Goal: Information Seeking & Learning: Learn about a topic

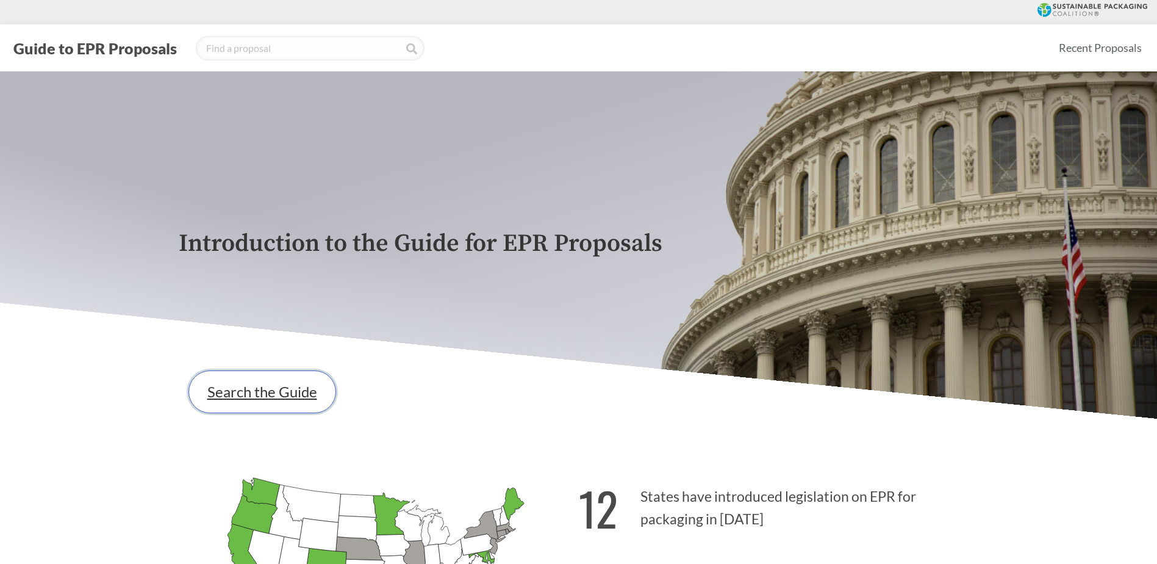
click at [232, 392] on link "Search the Guide" at bounding box center [262, 391] width 148 height 43
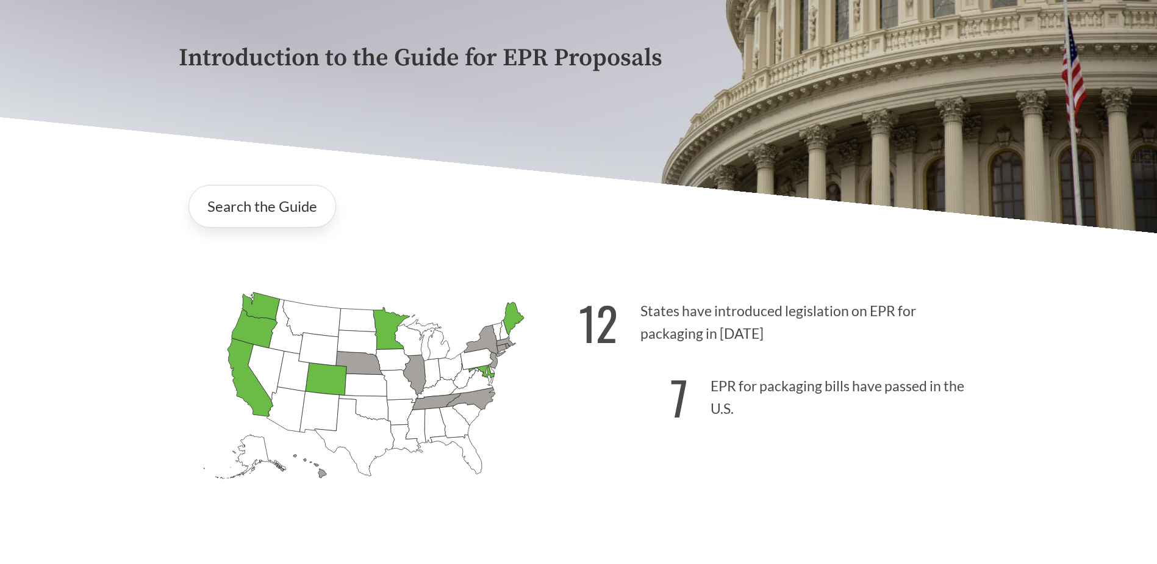
scroll to position [183, 0]
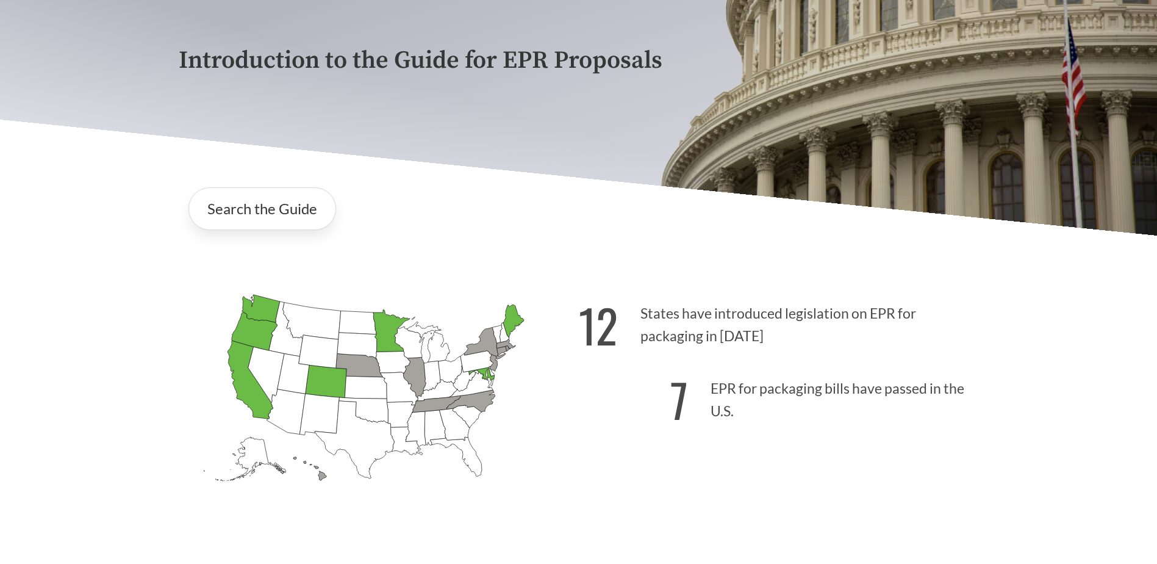
click at [157, 315] on div "Introduction to the Guide for EPR Proposals Search the Guide [US_STATE] Introdu…" at bounding box center [578, 213] width 1157 height 650
click at [269, 209] on link "Search the Guide" at bounding box center [262, 208] width 148 height 43
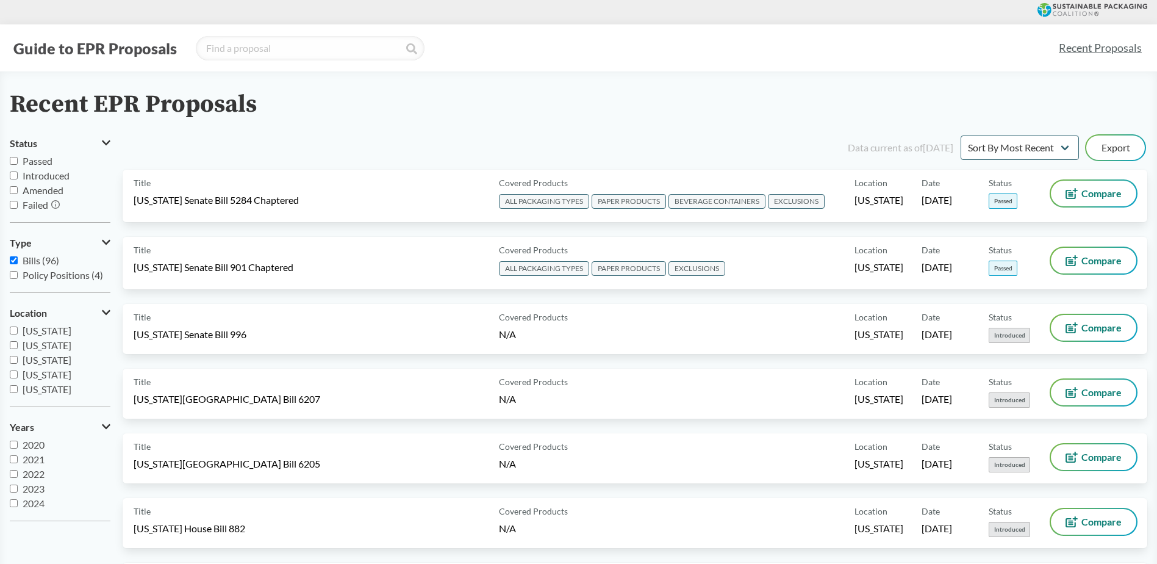
click at [11, 157] on input "Passed" at bounding box center [14, 161] width 8 height 8
checkbox input "true"
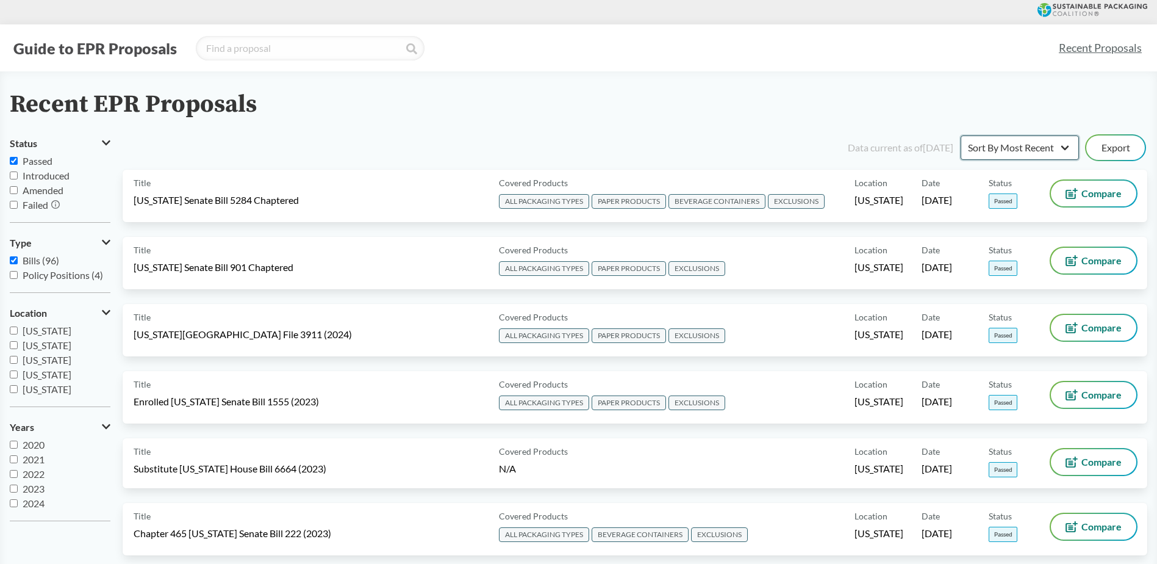
click at [1061, 153] on select "Sort By Most Recent Sort By Status" at bounding box center [1020, 147] width 118 height 24
click at [961, 135] on select "Sort By Most Recent Sort By Status" at bounding box center [1020, 147] width 118 height 24
drag, startPoint x: 13, startPoint y: 262, endPoint x: 16, endPoint y: 281, distance: 19.2
click at [13, 262] on input "Bills (96)" at bounding box center [14, 260] width 8 height 8
checkbox input "false"
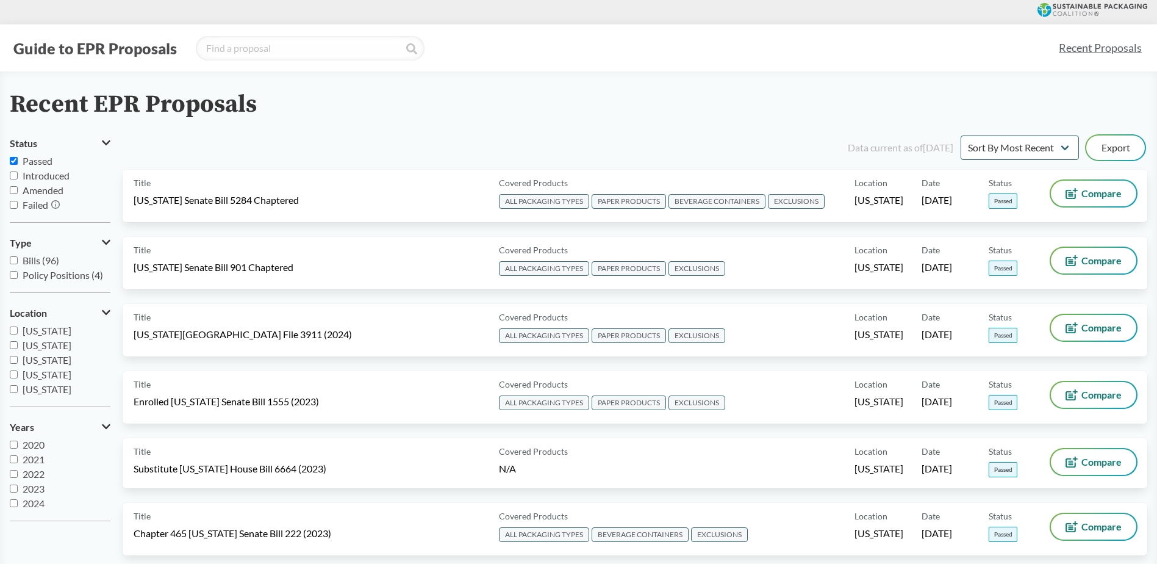
click at [16, 159] on input "Passed" at bounding box center [14, 161] width 8 height 8
click at [14, 162] on input "Passed" at bounding box center [14, 161] width 8 height 8
checkbox input "true"
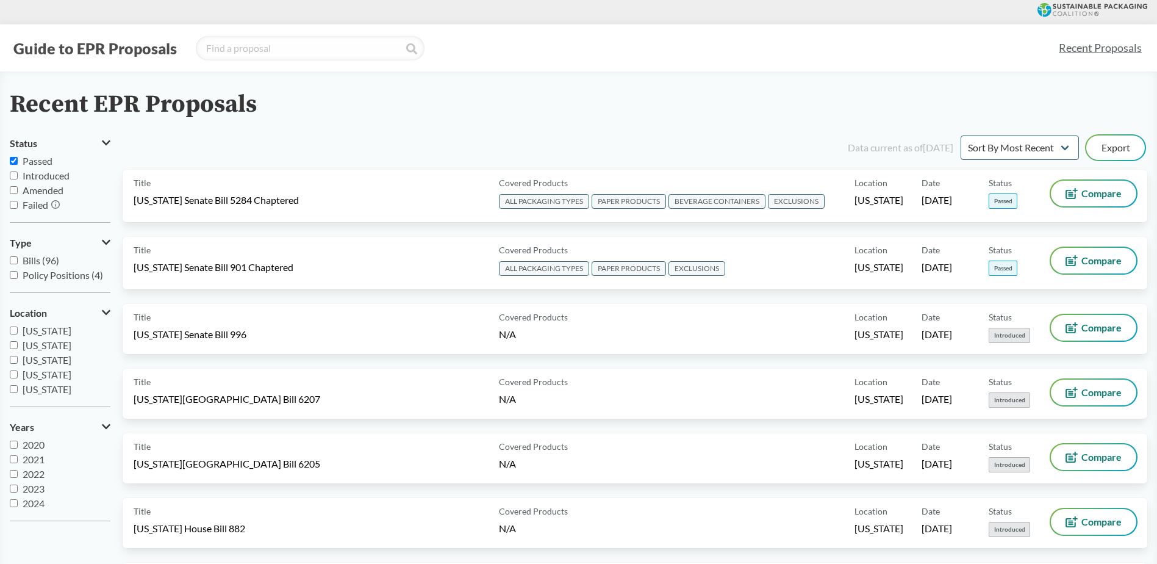
click at [13, 273] on input "Policy Positions (4)" at bounding box center [14, 275] width 8 height 8
checkbox input "true"
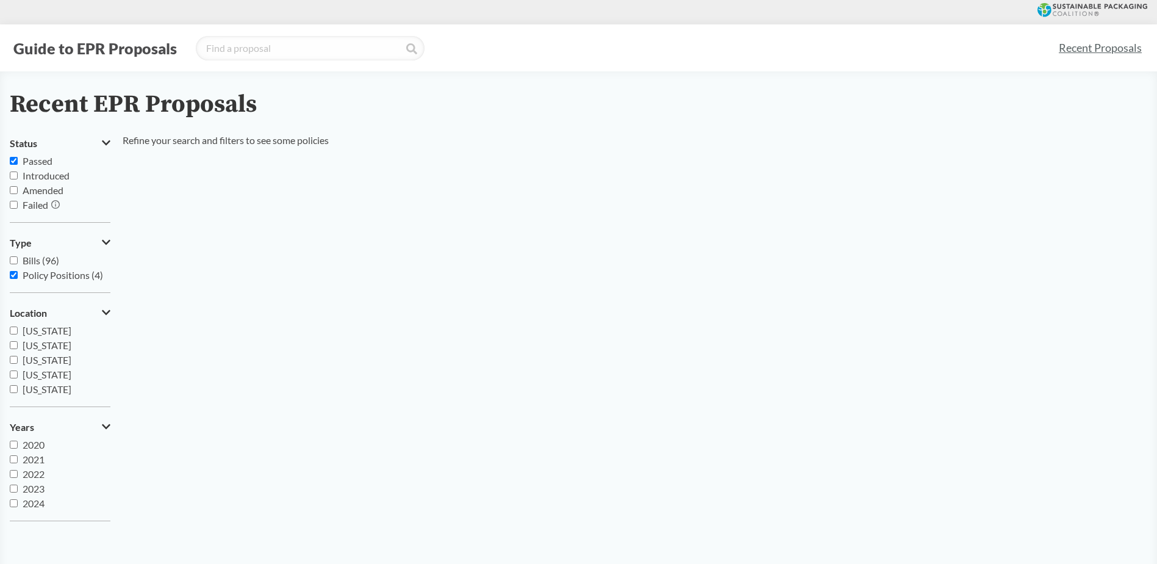
click at [15, 163] on input "Passed" at bounding box center [14, 161] width 8 height 8
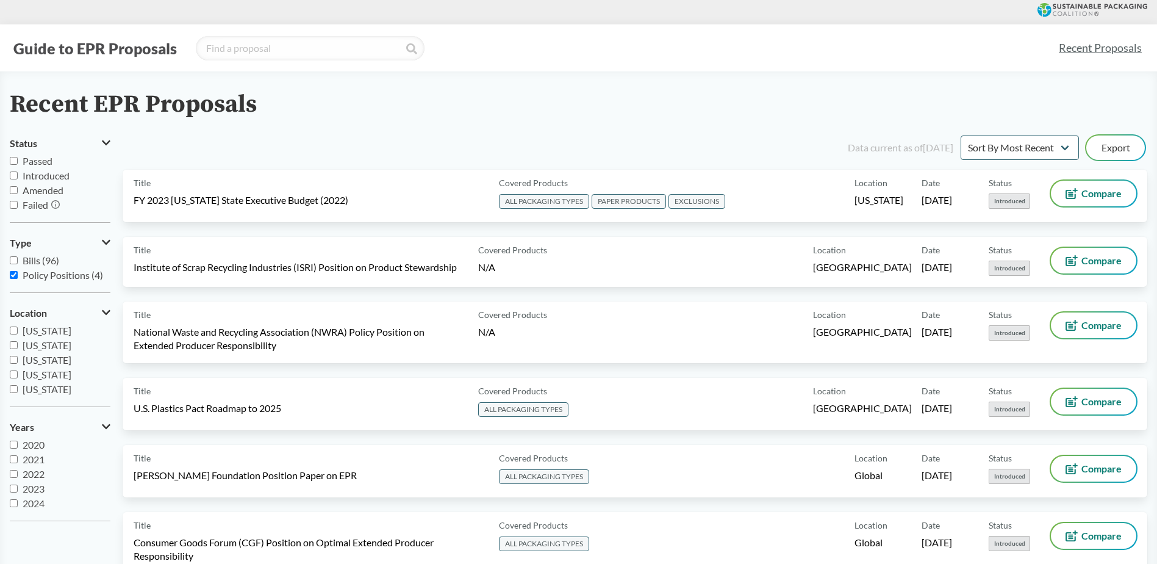
click at [15, 163] on input "Passed" at bounding box center [14, 161] width 8 height 8
checkbox input "true"
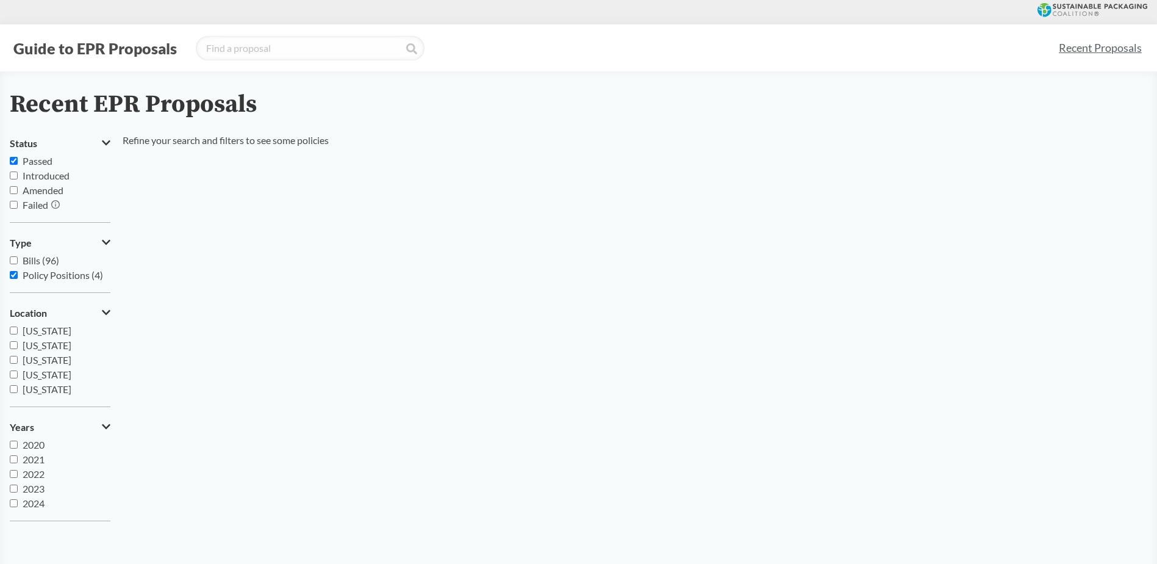
click at [12, 273] on input "Policy Positions (4)" at bounding box center [14, 275] width 8 height 8
checkbox input "false"
click at [13, 262] on input "Bills (96)" at bounding box center [14, 260] width 8 height 8
checkbox input "true"
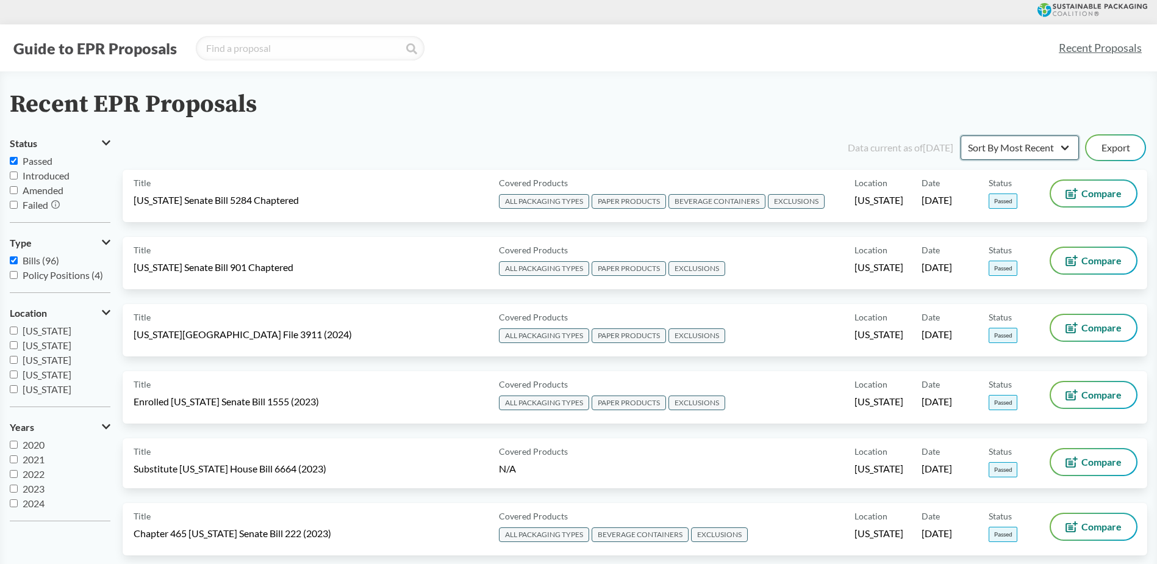
click at [1077, 148] on select "Sort By Most Recent Sort By Status" at bounding box center [1020, 147] width 118 height 24
select select "Sort By Status"
click at [961, 135] on select "Sort By Most Recent Sort By Status" at bounding box center [1020, 147] width 118 height 24
